Goal: Task Accomplishment & Management: Manage account settings

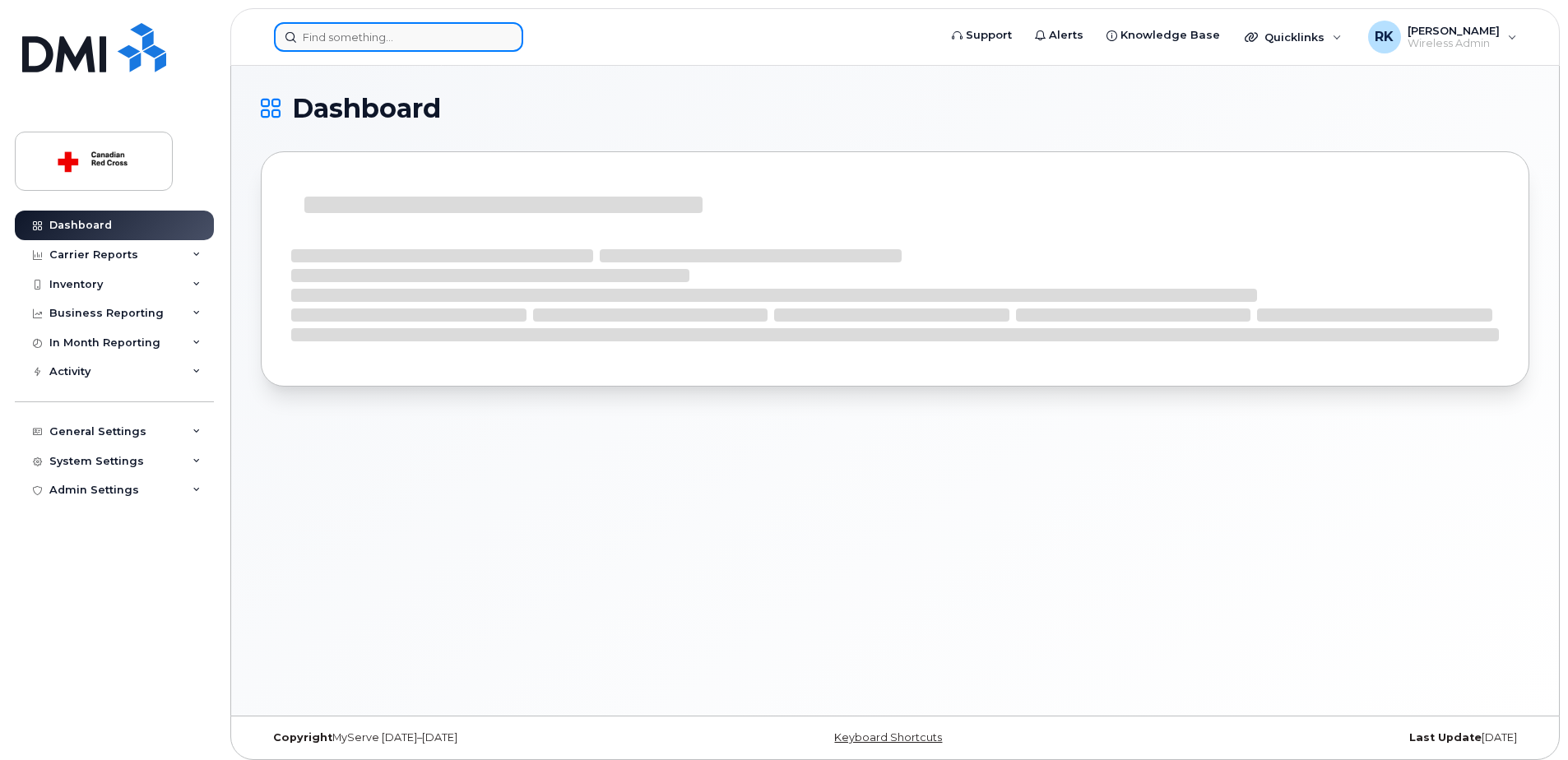
click at [369, 29] on input at bounding box center [398, 37] width 249 height 29
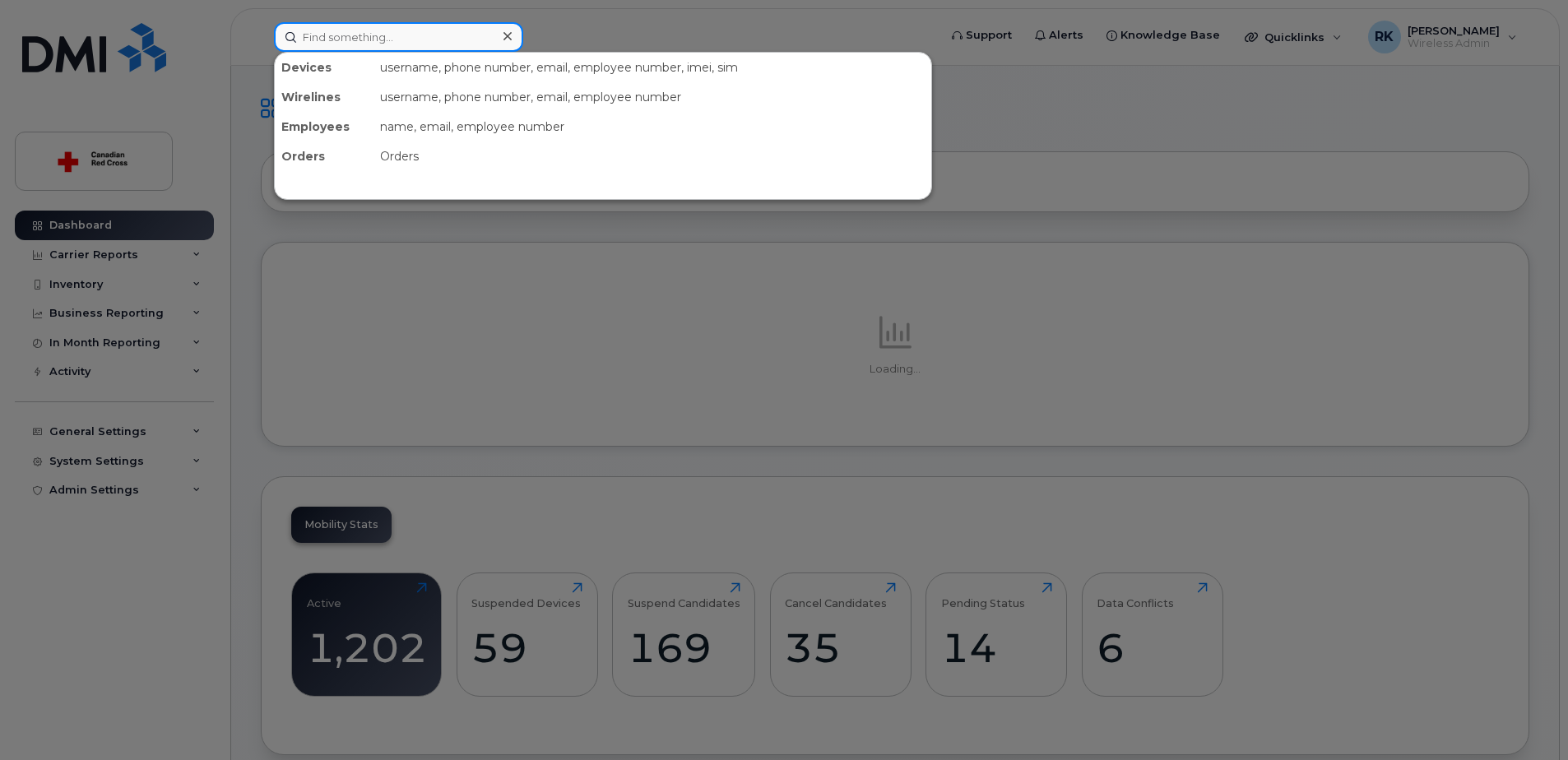
paste input "2493130661"
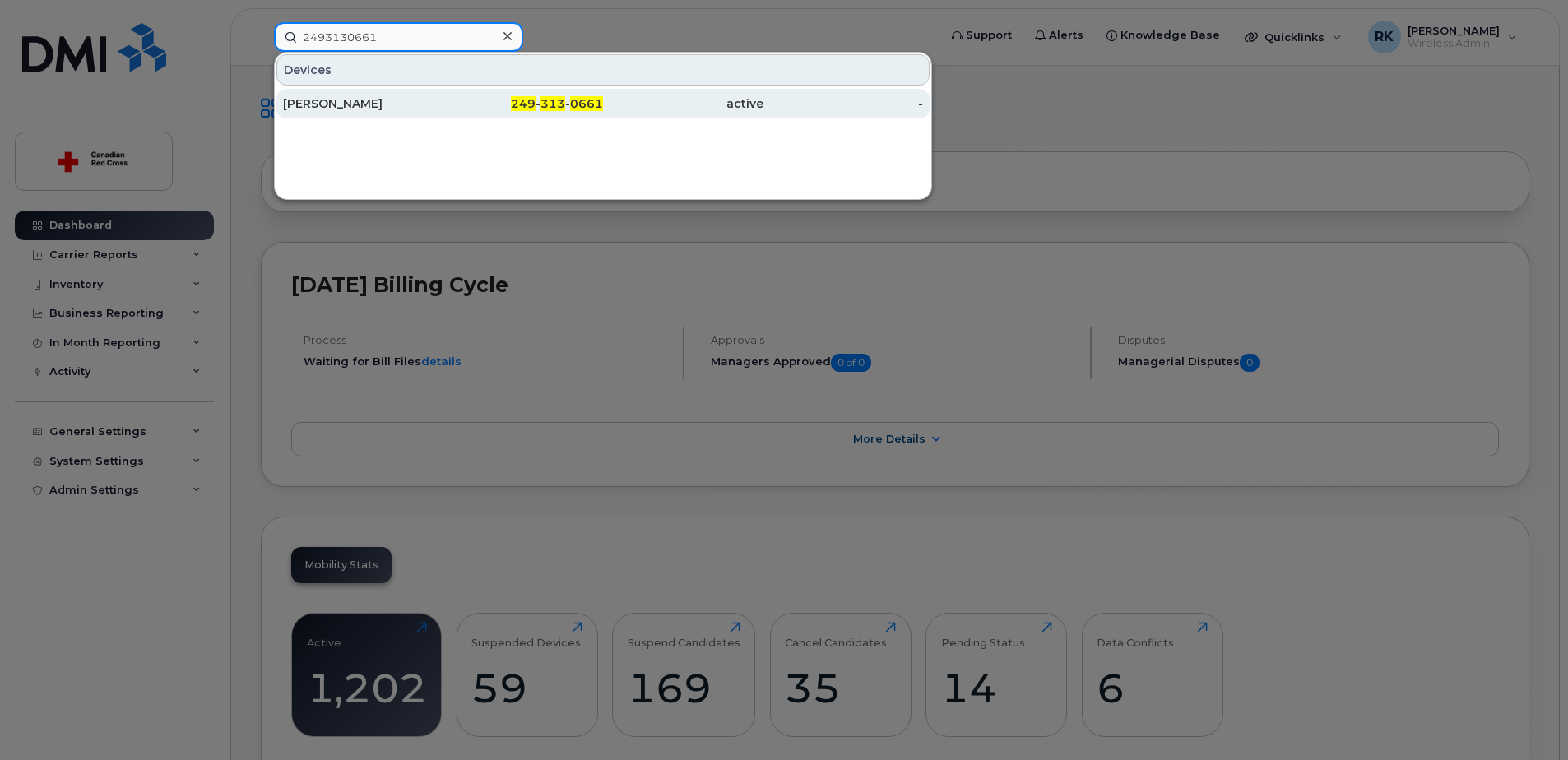
type input "2493130661"
click at [386, 102] on div "[PERSON_NAME]" at bounding box center [363, 103] width 160 height 17
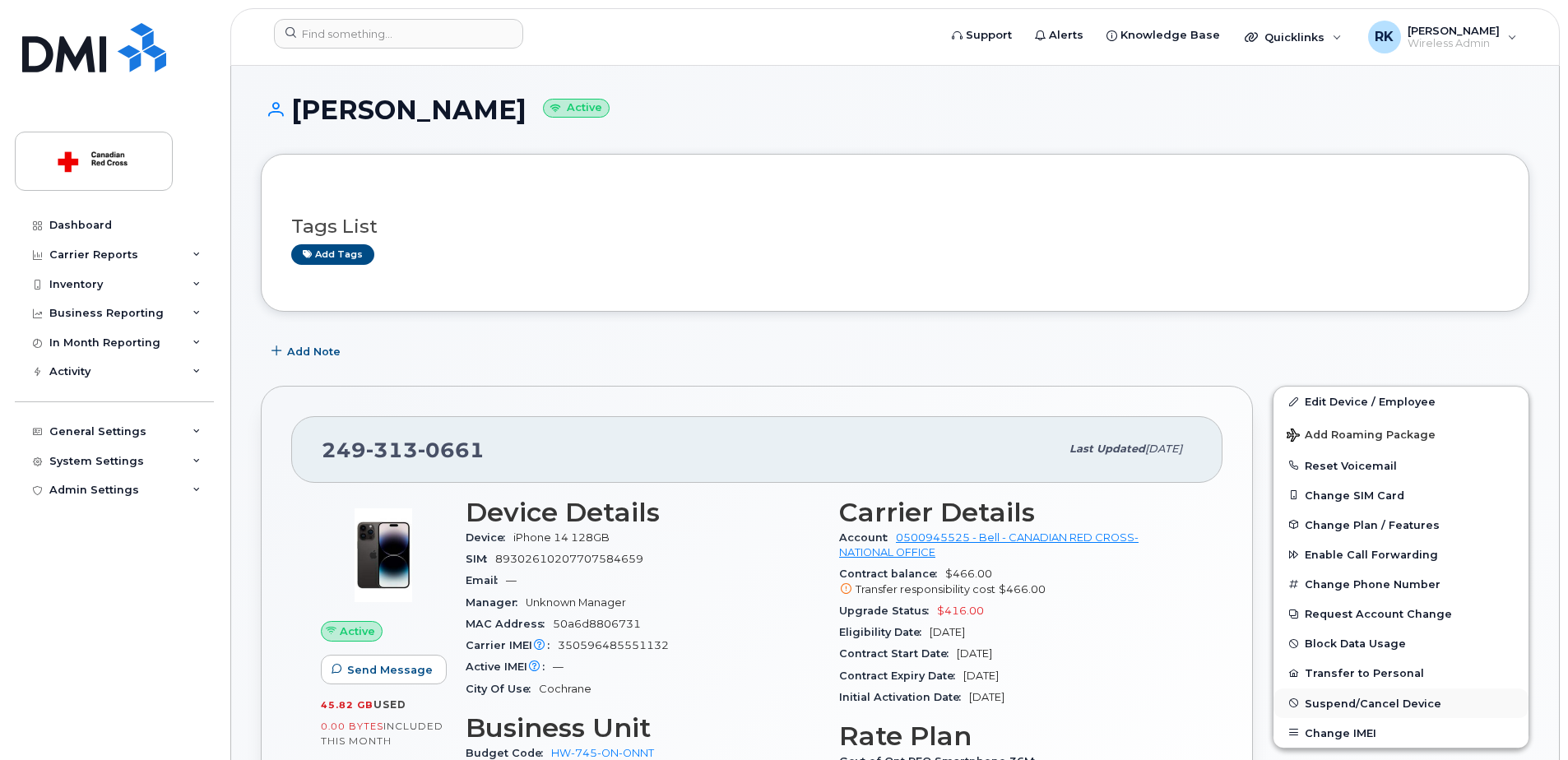
click at [1353, 702] on span "Suspend/Cancel Device" at bounding box center [1373, 702] width 137 height 13
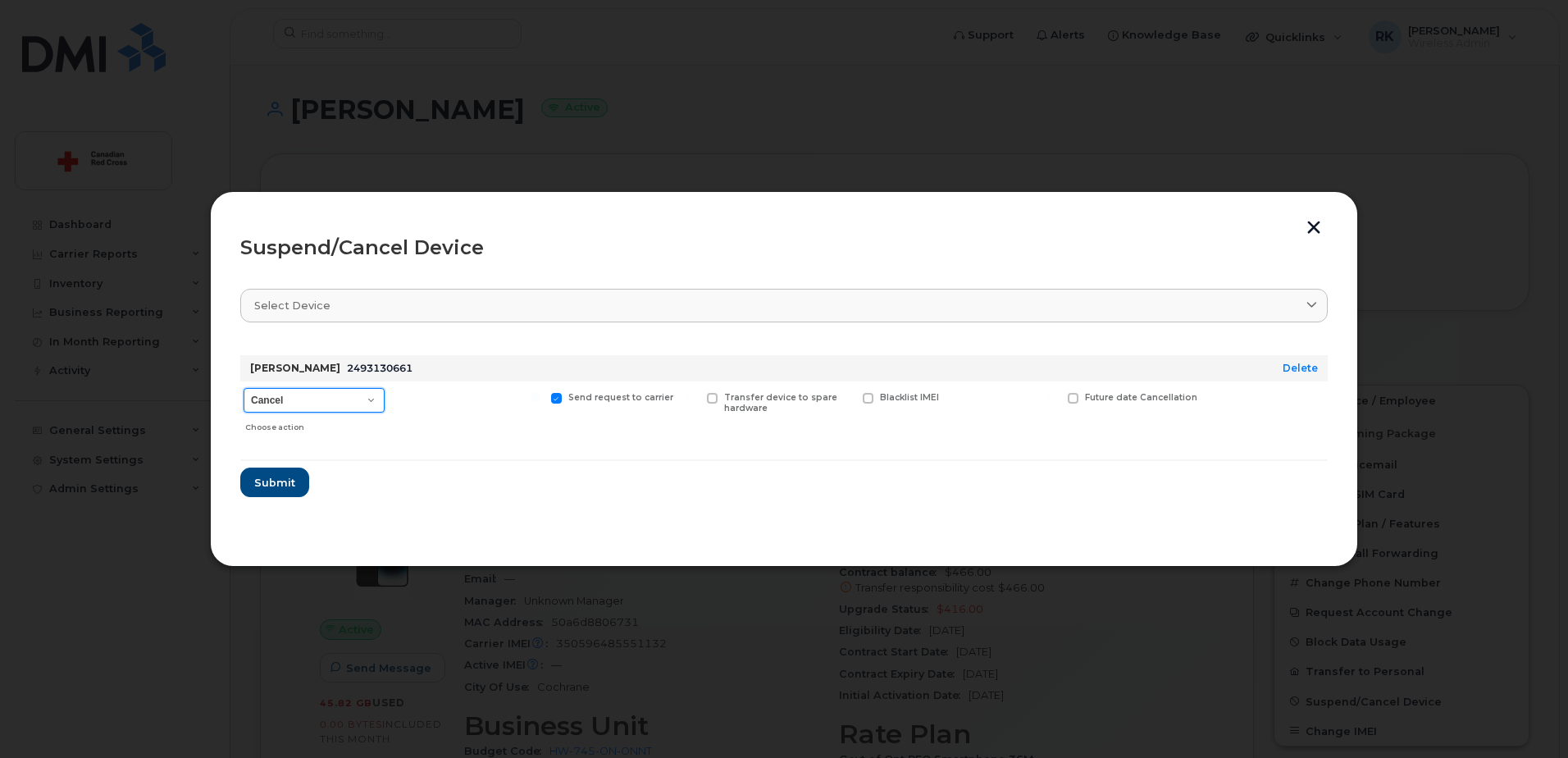
click at [323, 394] on select "Cancel Suspend - Extend Suspension Suspend - Reduced Rate Suspend - Full Rate S…" at bounding box center [313, 400] width 141 height 24
select select "[object Object]"
click at [243, 388] on select "Cancel Suspend - Extend Suspension Suspend - Reduced Rate Suspend - Full Rate S…" at bounding box center [313, 400] width 141 height 24
click at [270, 480] on span "Submit" at bounding box center [273, 483] width 41 height 16
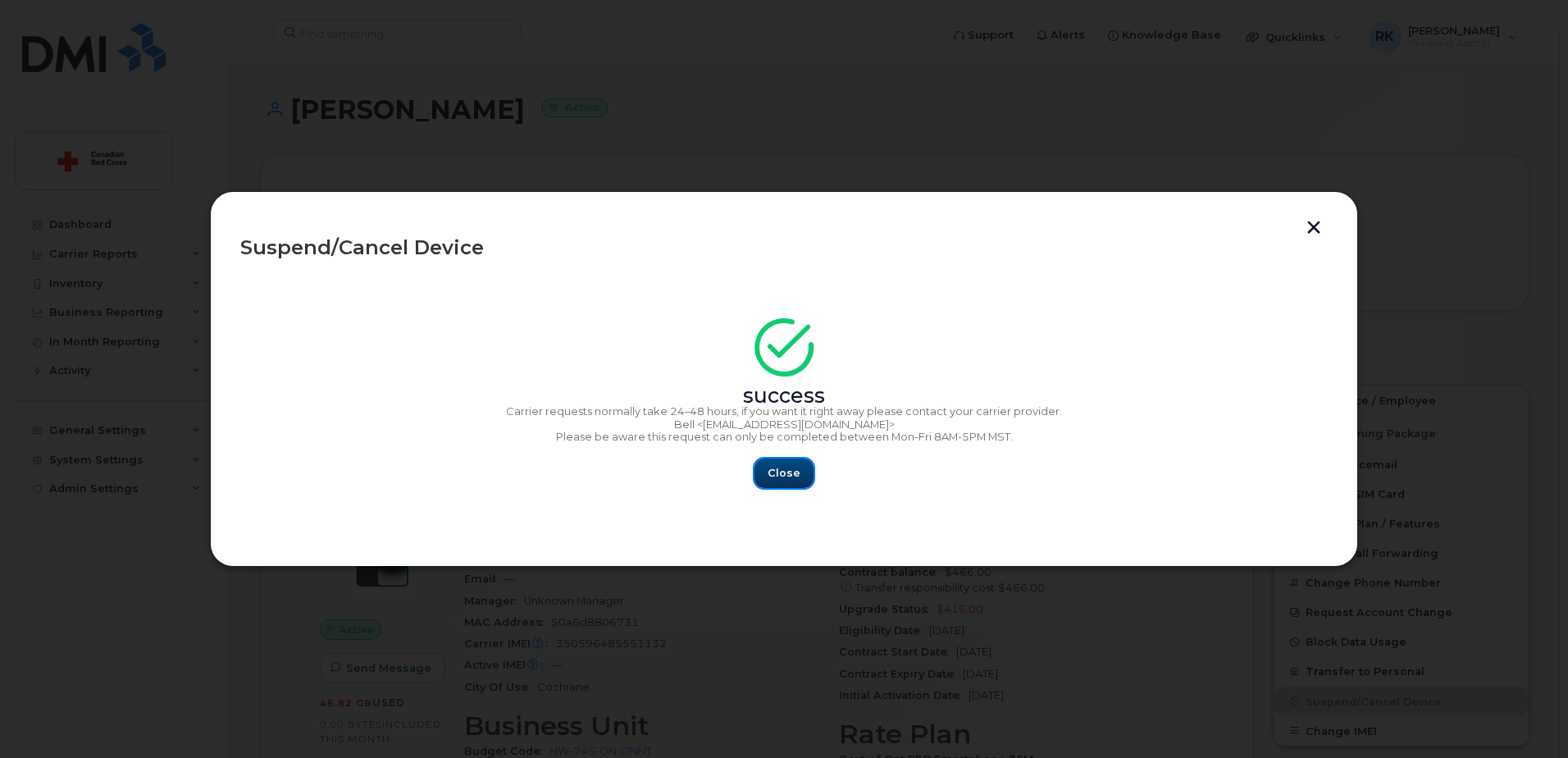
click at [779, 460] on button "Close" at bounding box center [784, 473] width 59 height 29
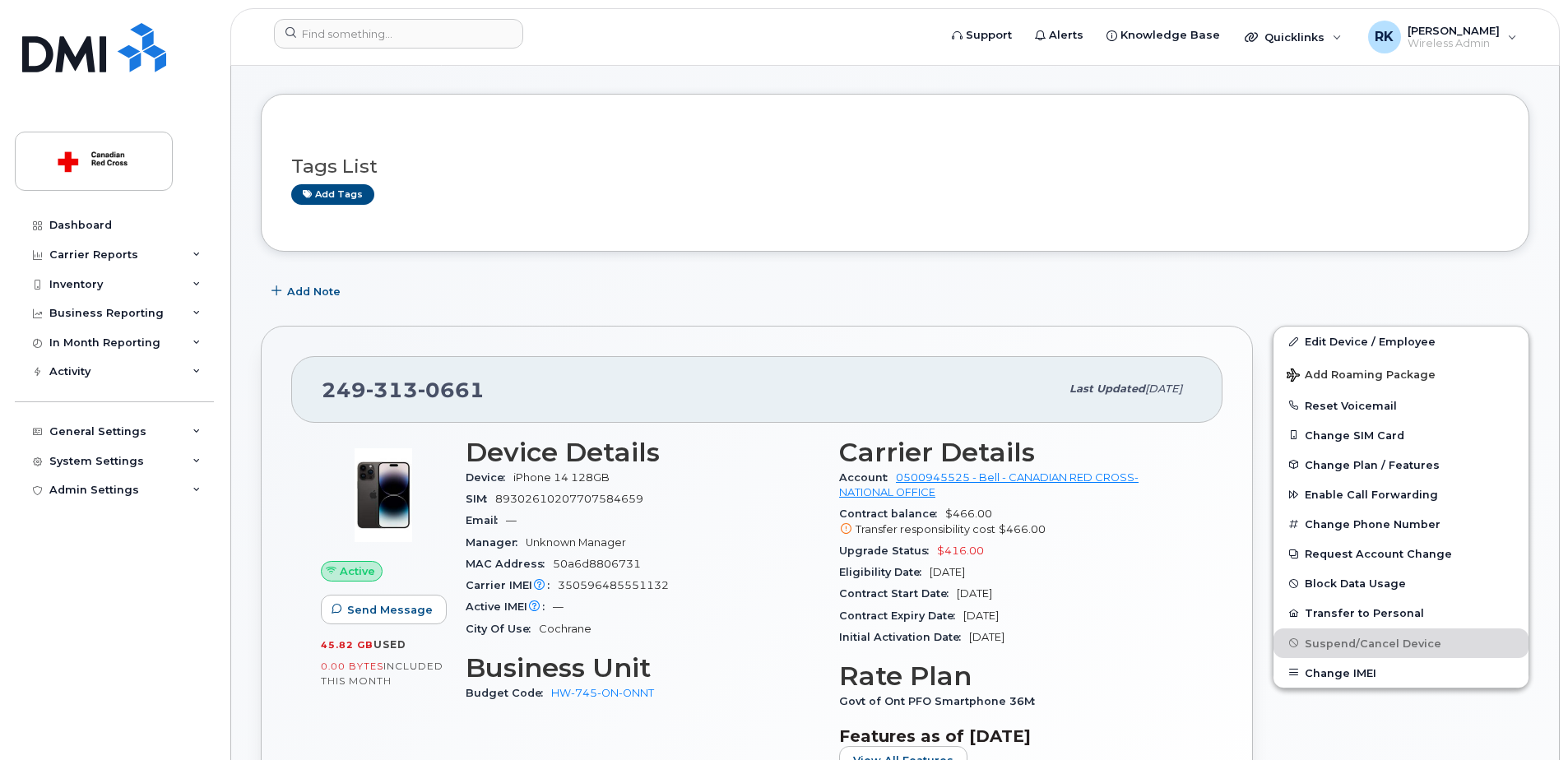
scroll to position [82, 0]
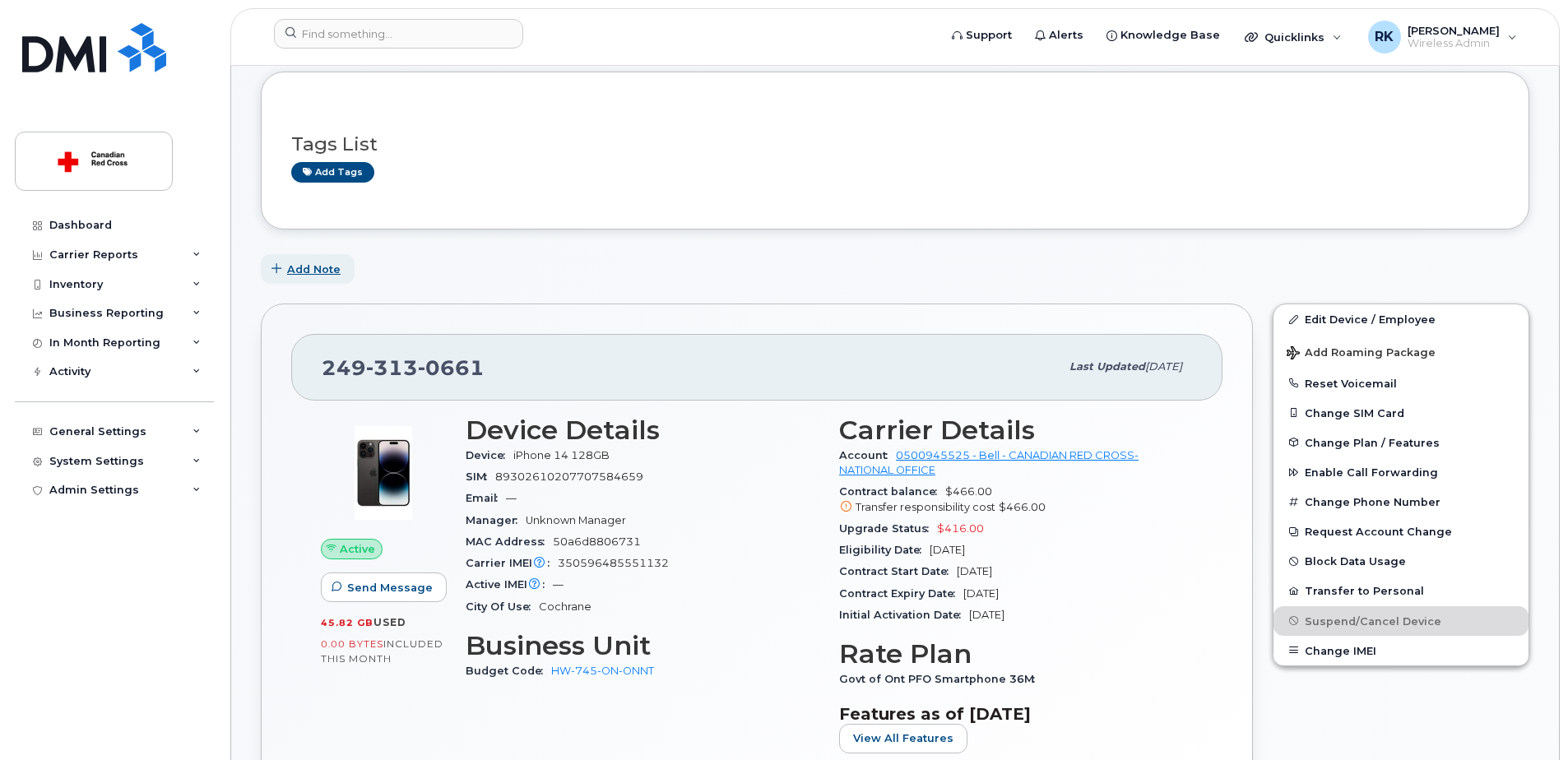
click at [310, 265] on span "Add Note" at bounding box center [313, 269] width 54 height 16
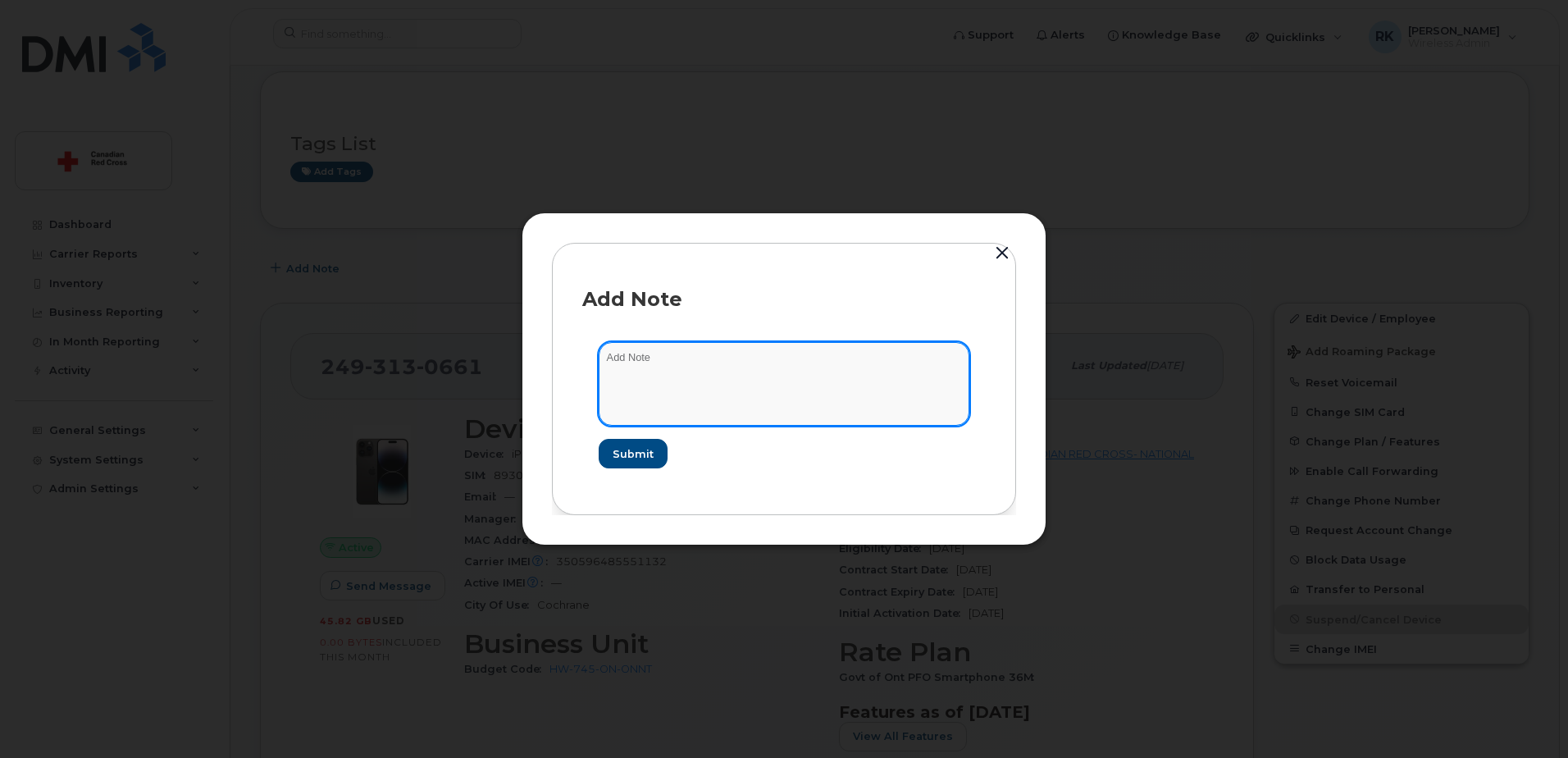
click at [643, 371] on textarea at bounding box center [783, 384] width 371 height 84
paste textarea "[URL][DOMAIN_NAME]"
type textarea "Suspended - [URL][DOMAIN_NAME]"
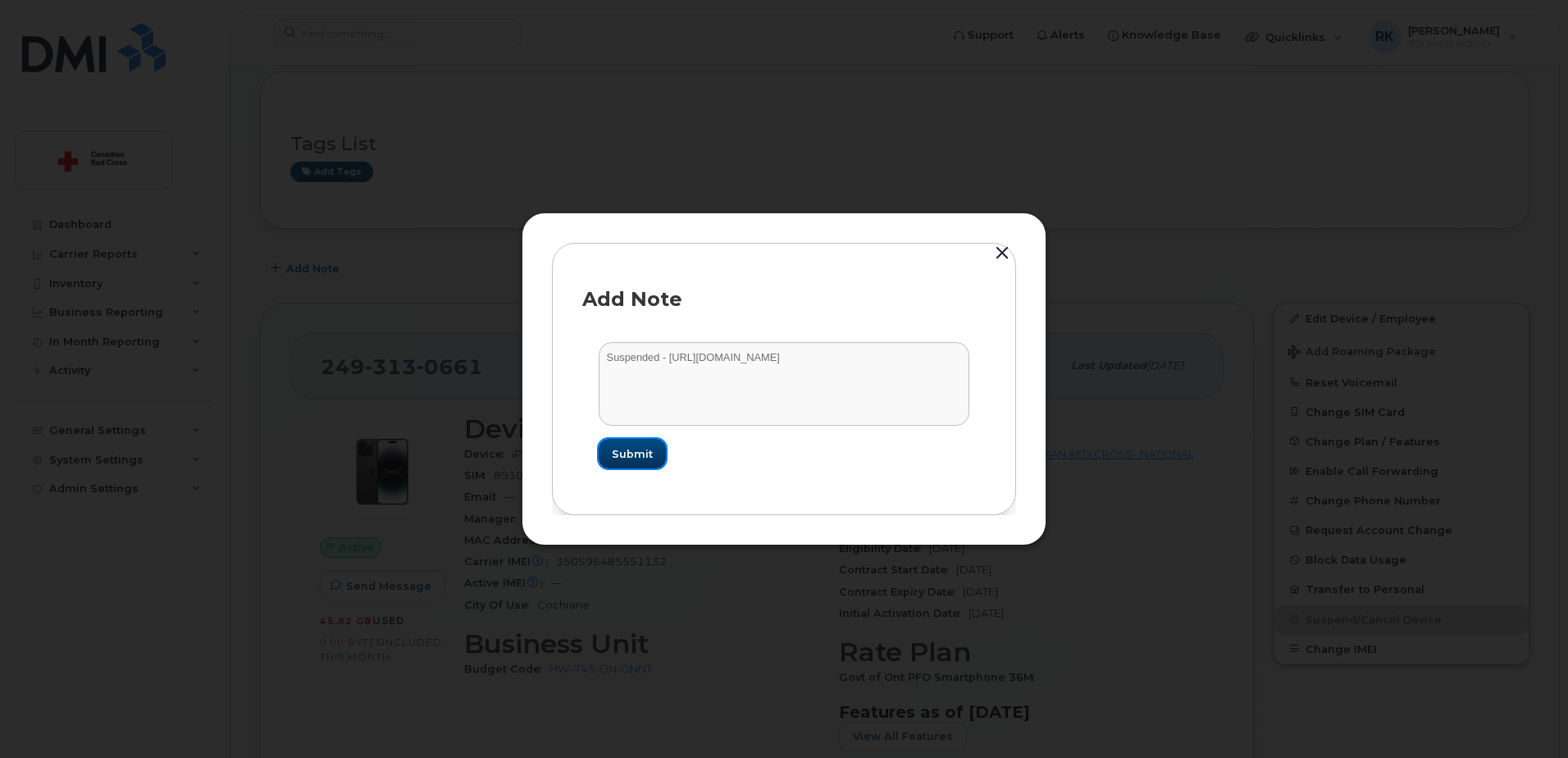
click at [645, 451] on span "Submit" at bounding box center [632, 454] width 41 height 16
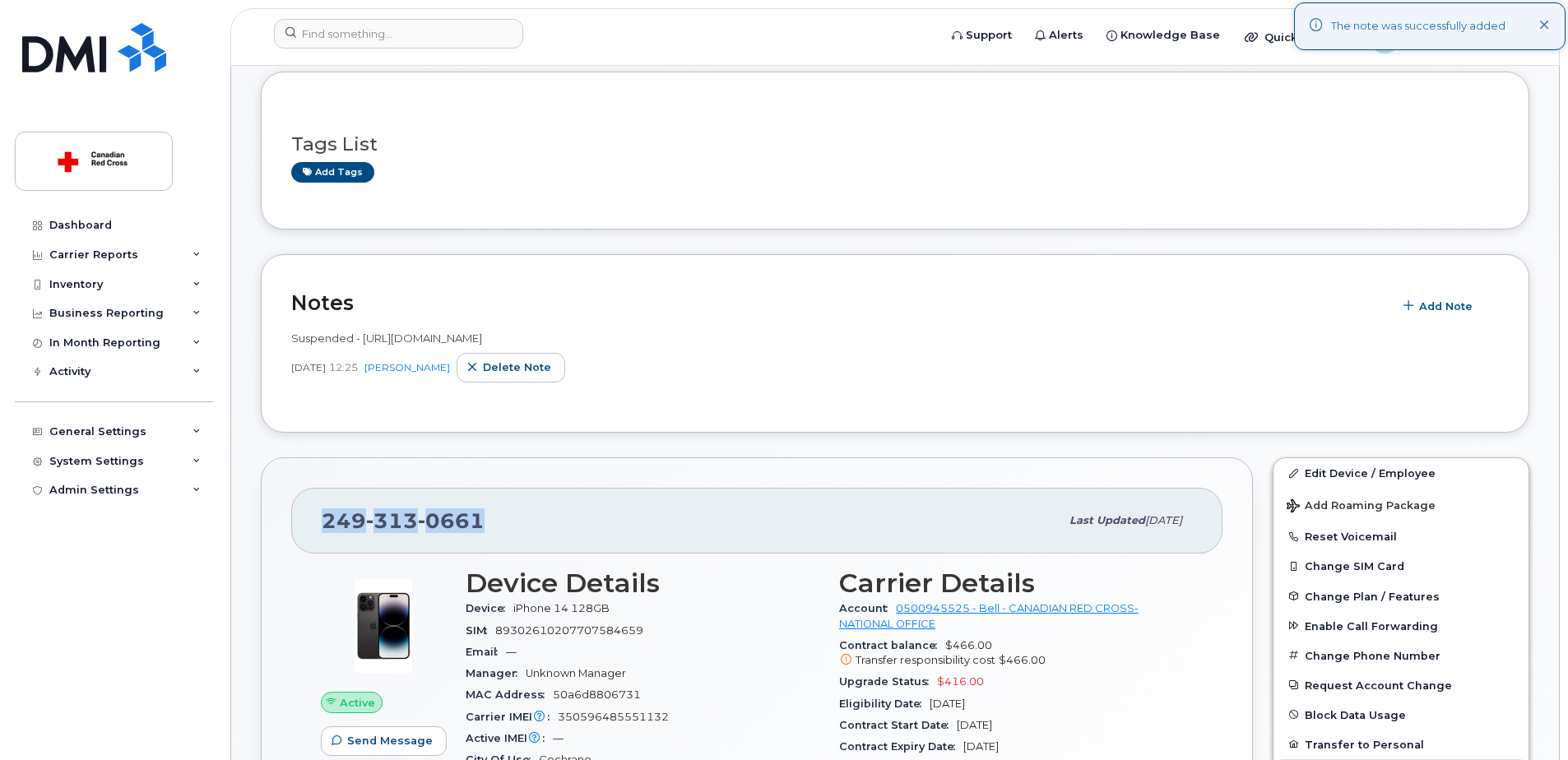
drag, startPoint x: 479, startPoint y: 532, endPoint x: 325, endPoint y: 523, distance: 154.3
click at [325, 523] on span "[PHONE_NUMBER]" at bounding box center [403, 520] width 163 height 24
copy span "[PHONE_NUMBER]"
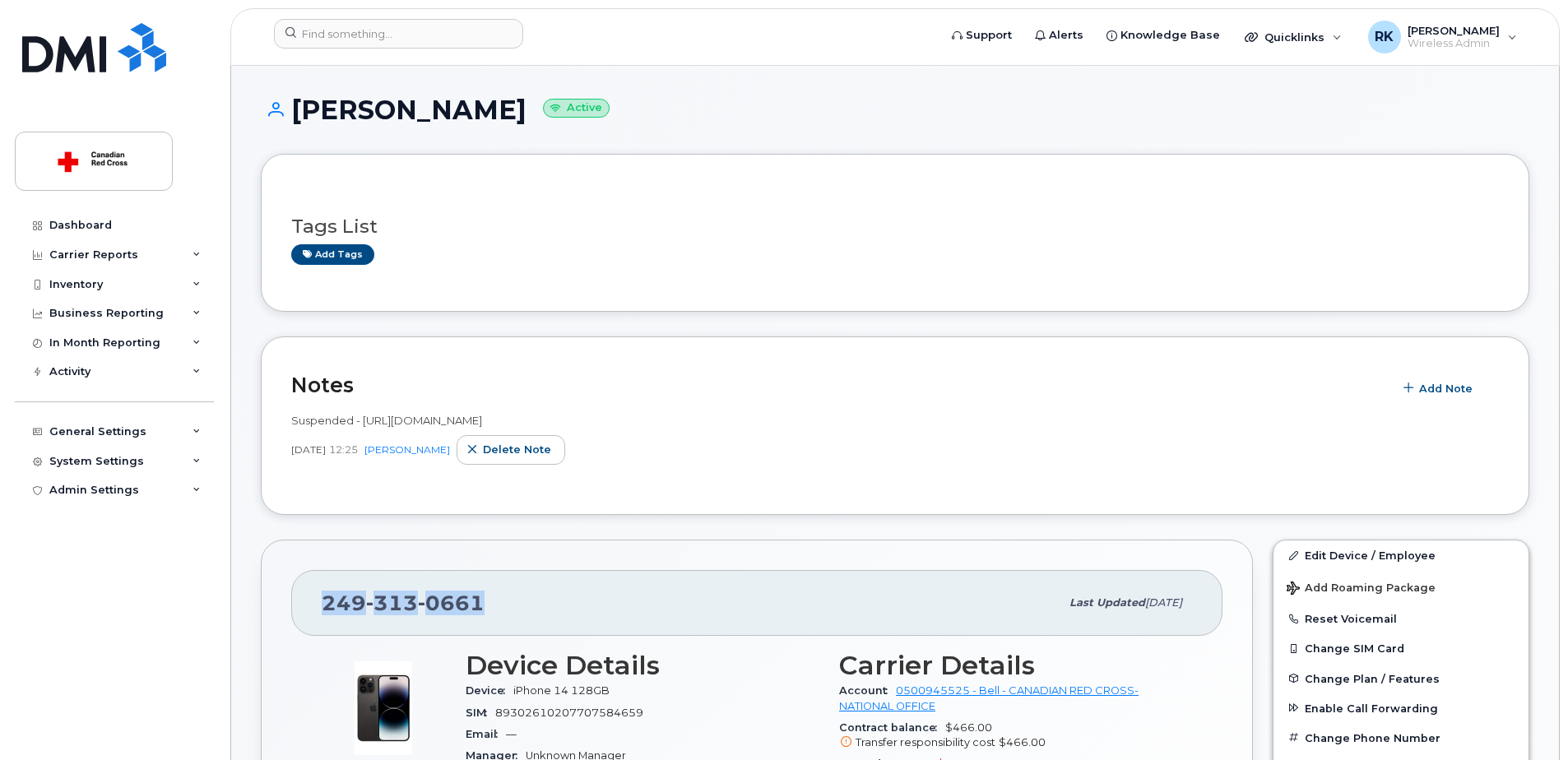
drag, startPoint x: 291, startPoint y: 114, endPoint x: 500, endPoint y: 107, distance: 209.1
click at [500, 107] on h1 "[PERSON_NAME] Active" at bounding box center [895, 110] width 1268 height 29
copy h1 "[PERSON_NAME]"
click at [1007, 108] on h1 "[PERSON_NAME] Active" at bounding box center [895, 110] width 1268 height 29
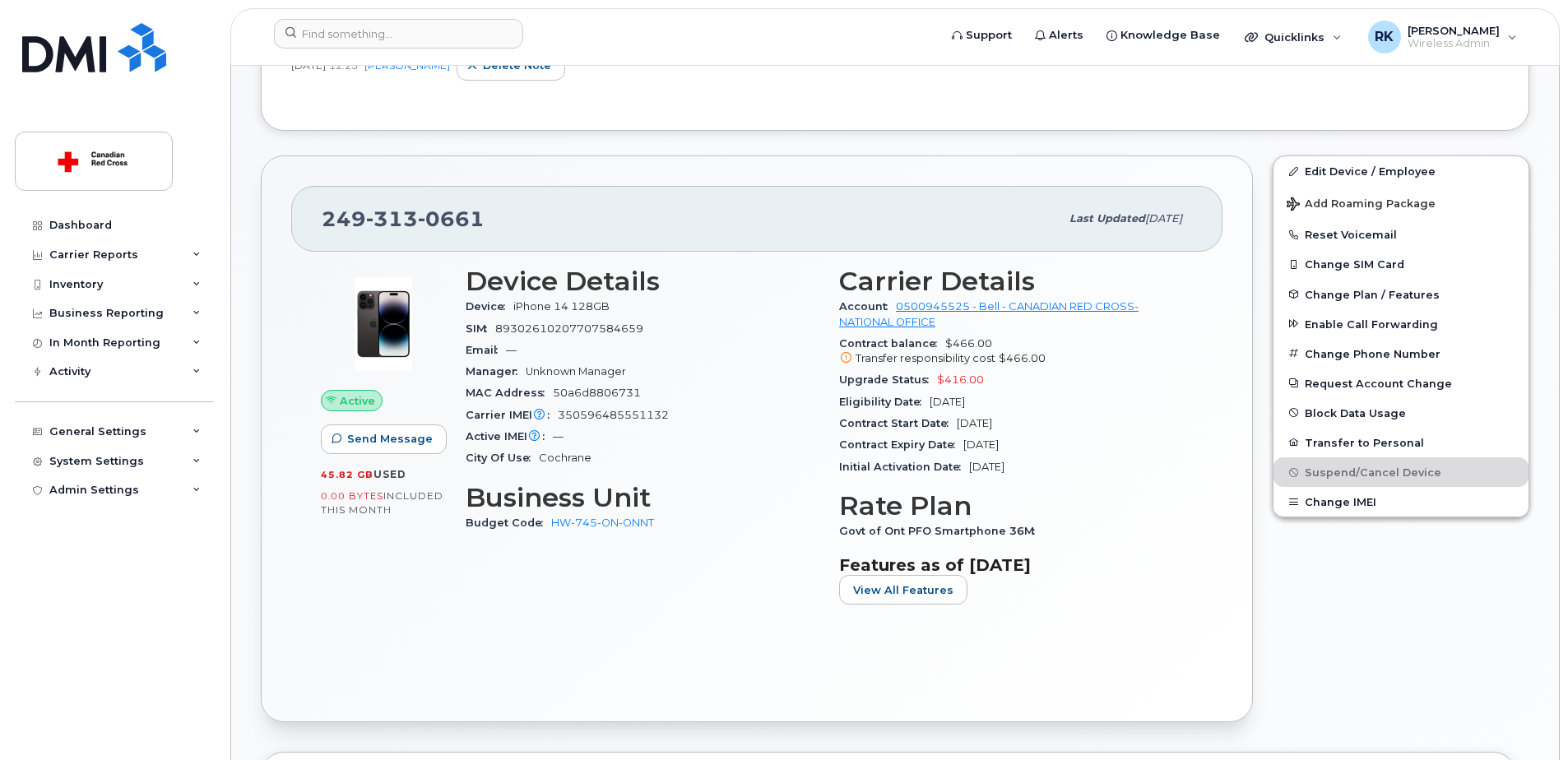
scroll to position [411, 0]
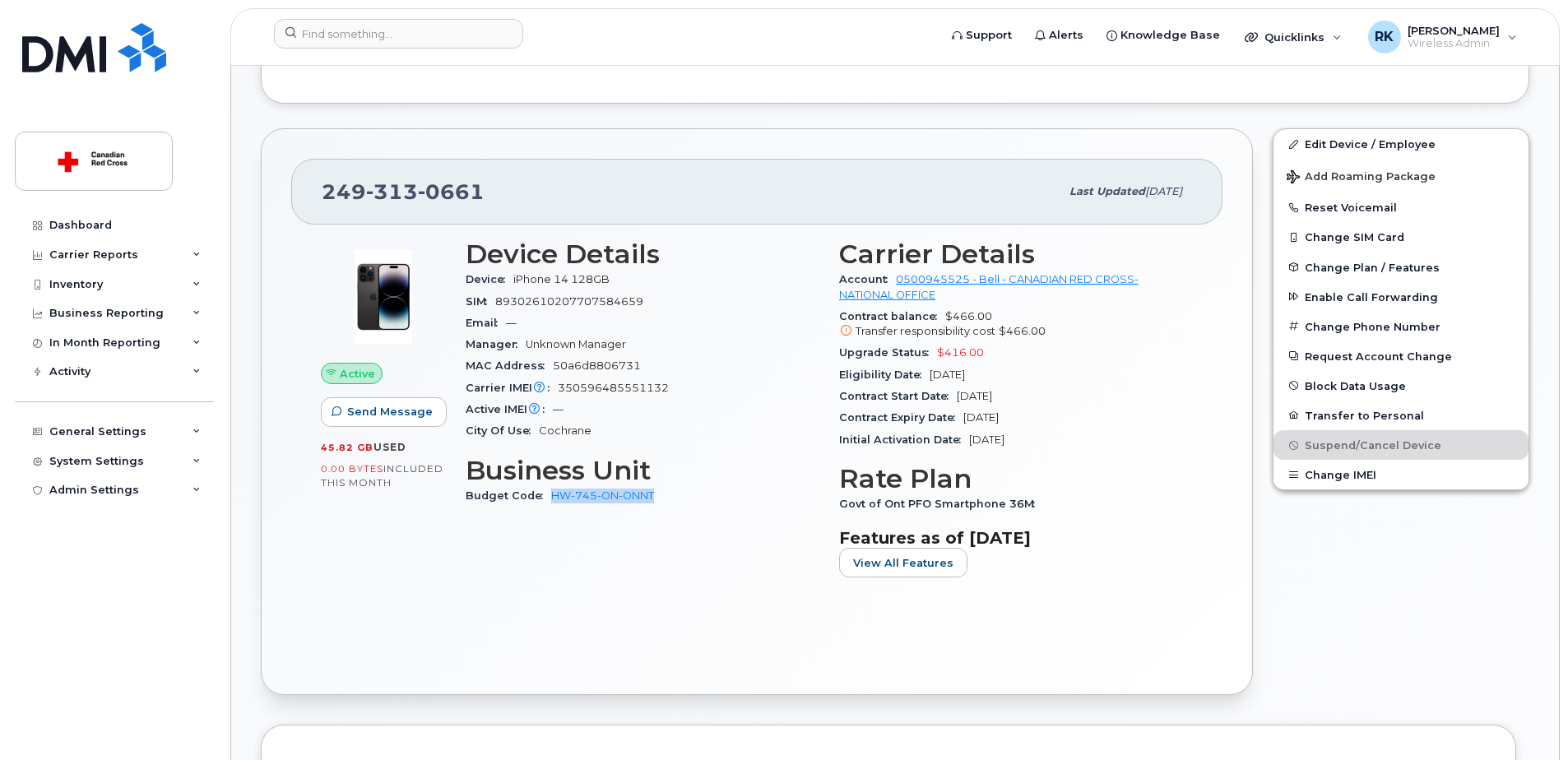
drag, startPoint x: 695, startPoint y: 516, endPoint x: 552, endPoint y: 503, distance: 143.6
click at [552, 503] on div "Device Details Device iPhone 14 128GB SIM [TECHNICAL_ID] Email — Manager Unknow…" at bounding box center [642, 415] width 374 height 371
copy link "HW-745-ON-ONNT"
